Goal: Task Accomplishment & Management: Use online tool/utility

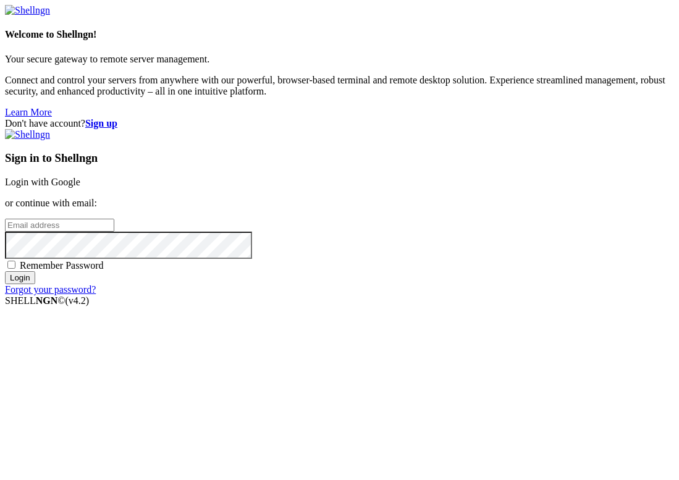
click at [114, 230] on input "email" at bounding box center [59, 225] width 109 height 13
paste input "[EMAIL_ADDRESS][DOMAIN_NAME]"
type input "[EMAIL_ADDRESS][DOMAIN_NAME]"
click at [35, 284] on input "Login" at bounding box center [20, 277] width 30 height 13
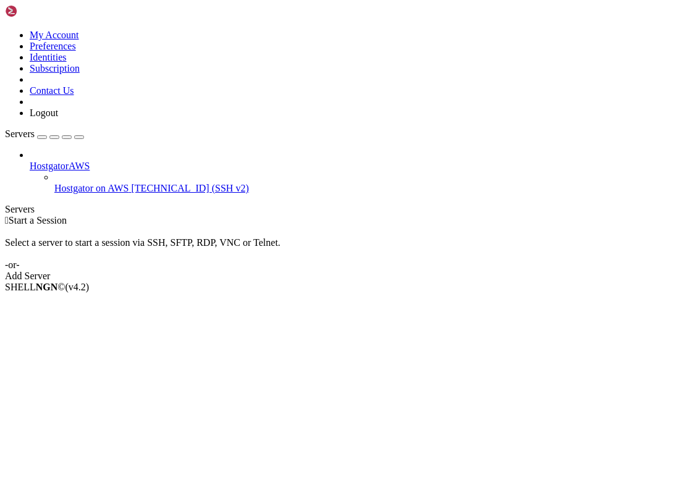
click at [132, 183] on span "[TECHNICAL_ID] (SSH v2)" at bounding box center [190, 188] width 117 height 11
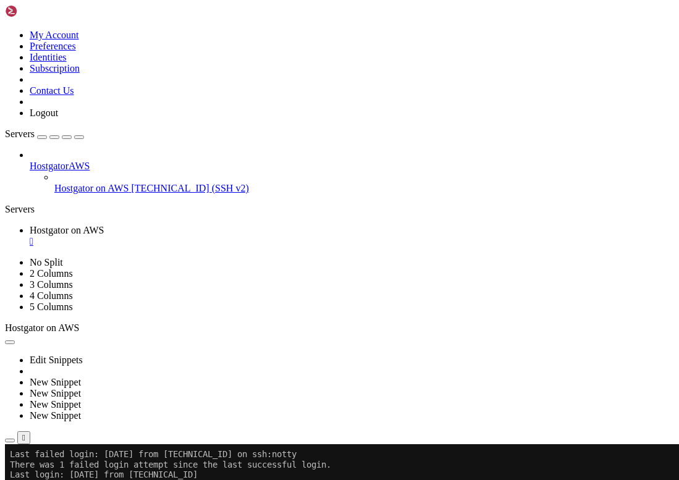
click at [10, 440] on icon "button" at bounding box center [10, 440] width 0 height 0
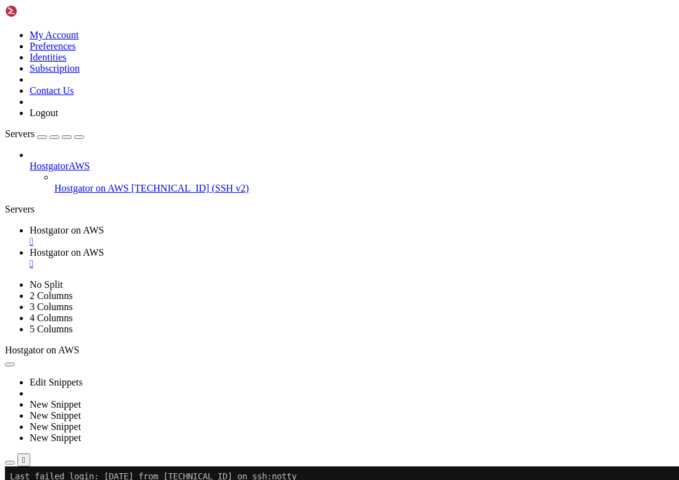
type input "/"
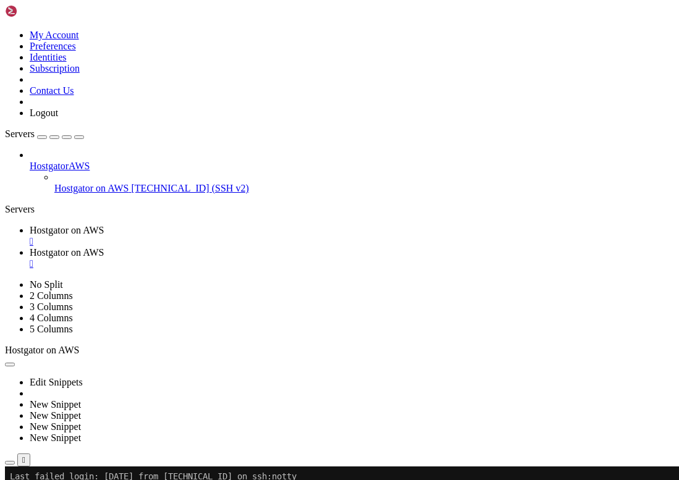
type input "/var/www/html/sites/shared/AnjanetteIndelicato"
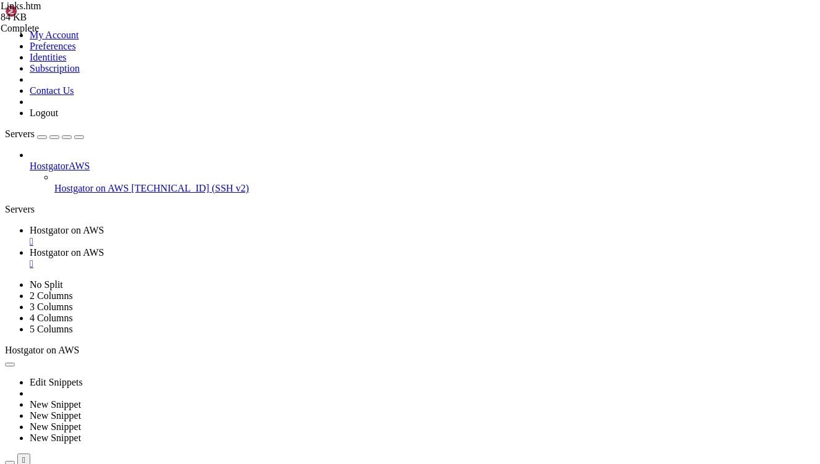
click at [372, 258] on div "" at bounding box center [422, 263] width 785 height 11
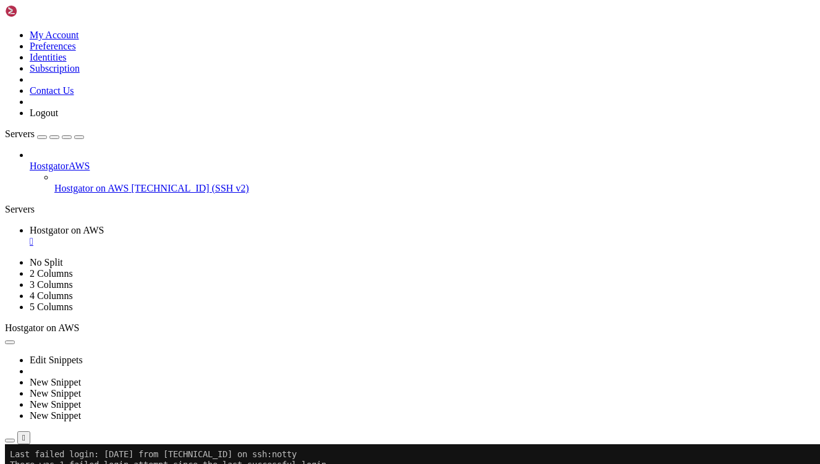
click at [5, 30] on icon at bounding box center [5, 30] width 0 height 0
click at [58, 118] on link "Logout" at bounding box center [44, 112] width 28 height 11
